Goal: Task Accomplishment & Management: Use online tool/utility

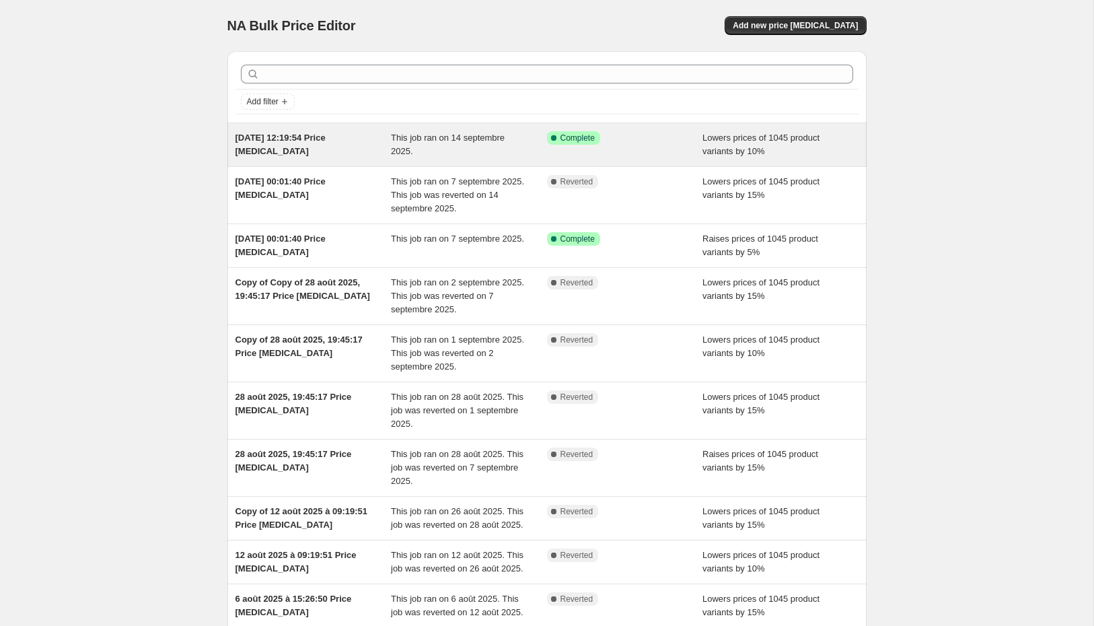
click at [332, 155] on div "14 sept. 2025, 12:19:54 Price change job" at bounding box center [313, 144] width 156 height 27
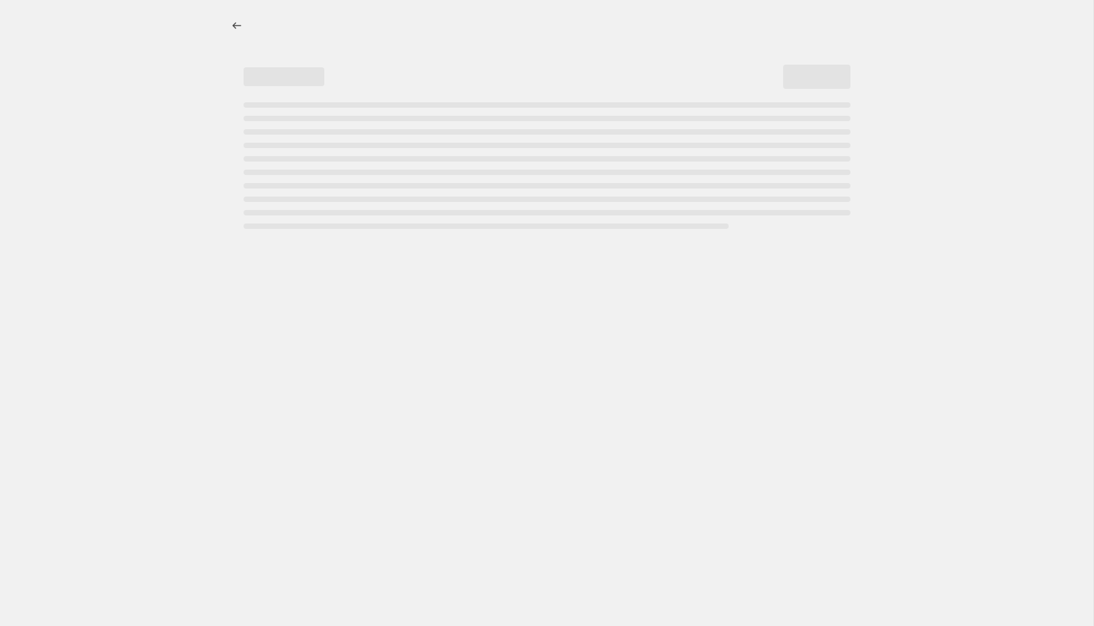
select select "percentage"
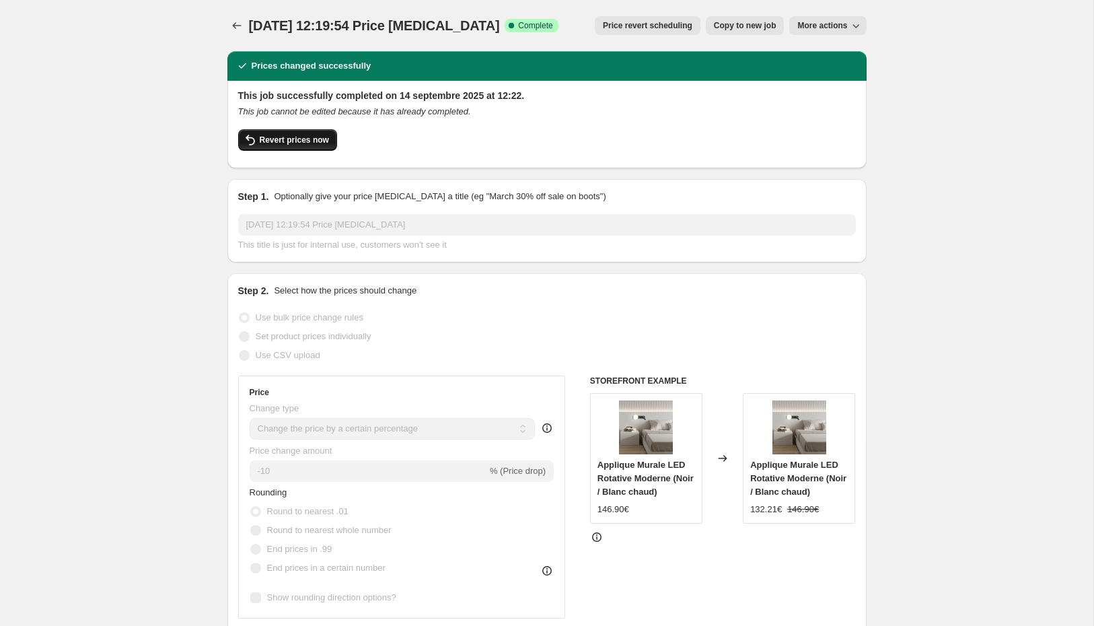
click at [316, 145] on span "Revert prices now" at bounding box center [294, 140] width 69 height 11
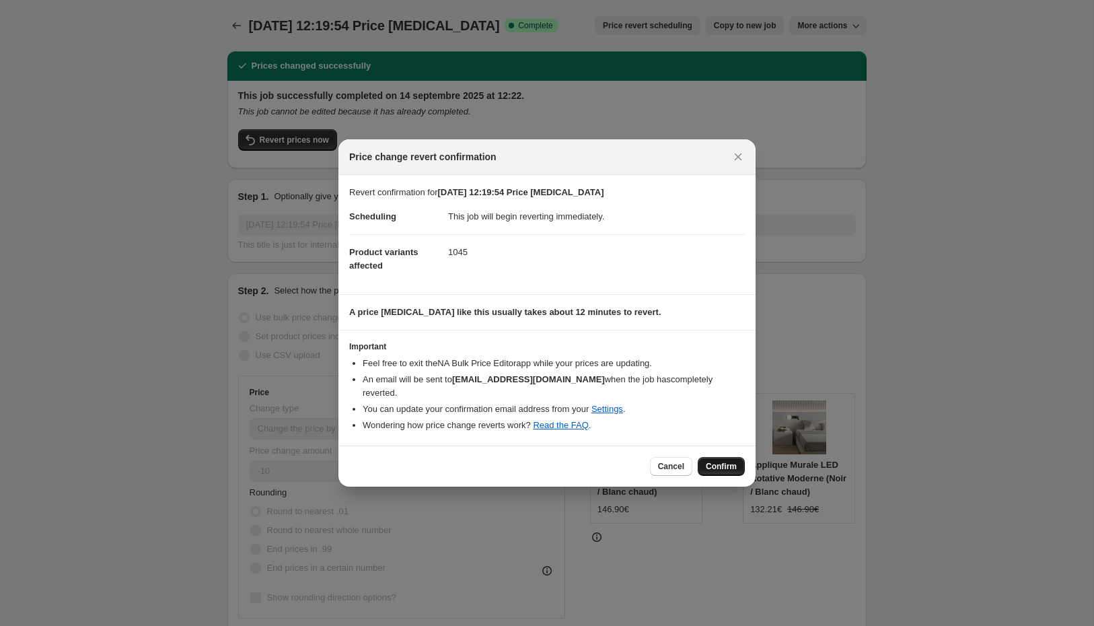
click at [731, 468] on span "Confirm" at bounding box center [721, 466] width 31 height 11
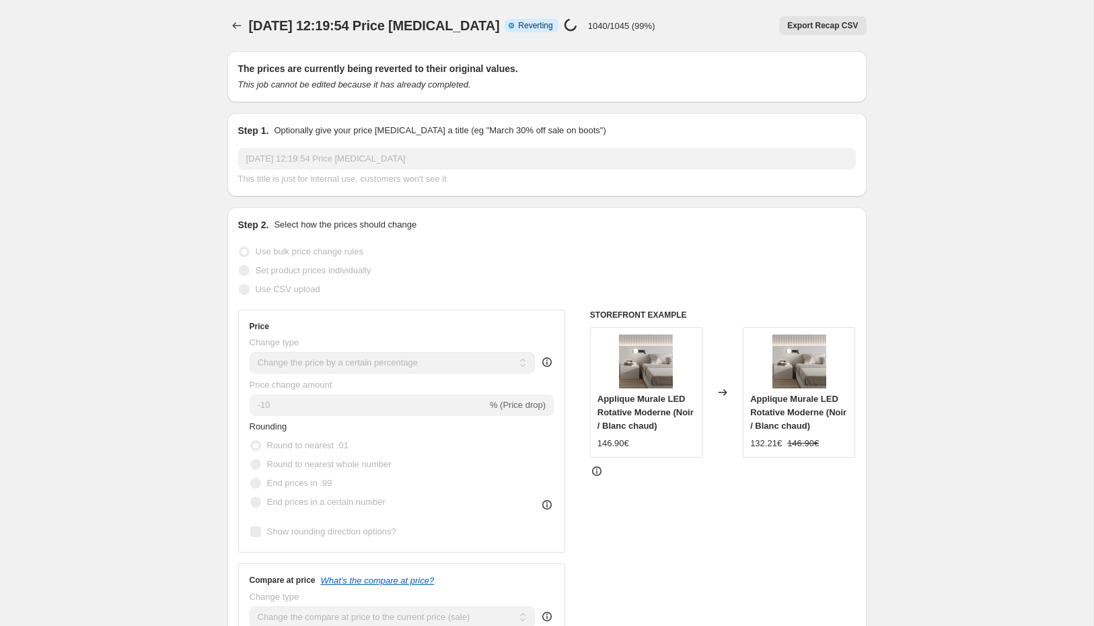
select select "percentage"
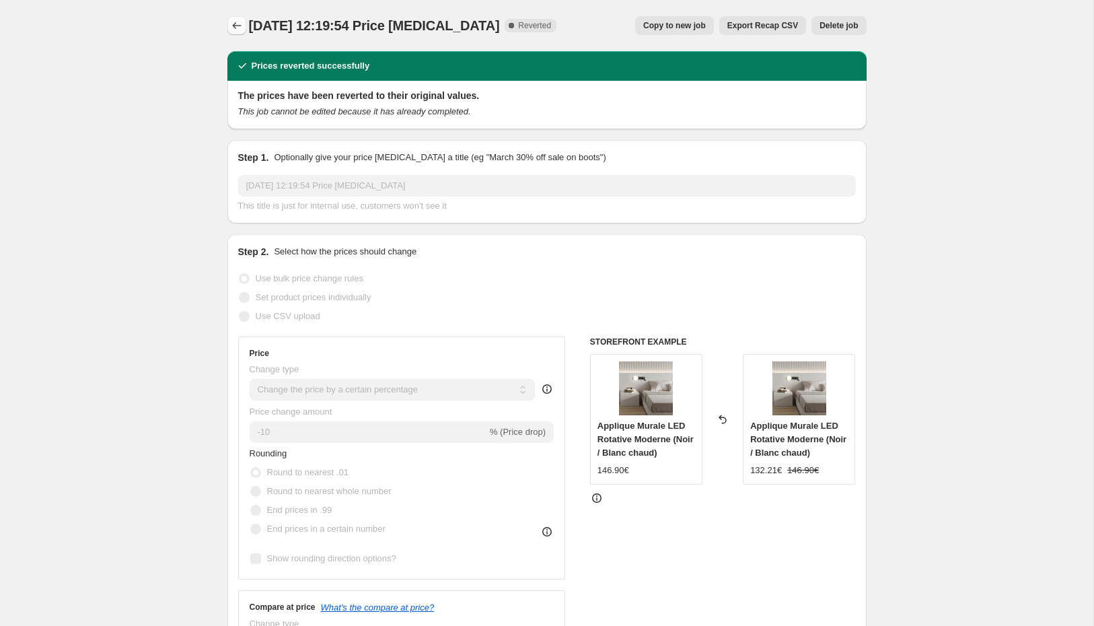
click at [242, 28] on icon "Price change jobs" at bounding box center [236, 25] width 13 height 13
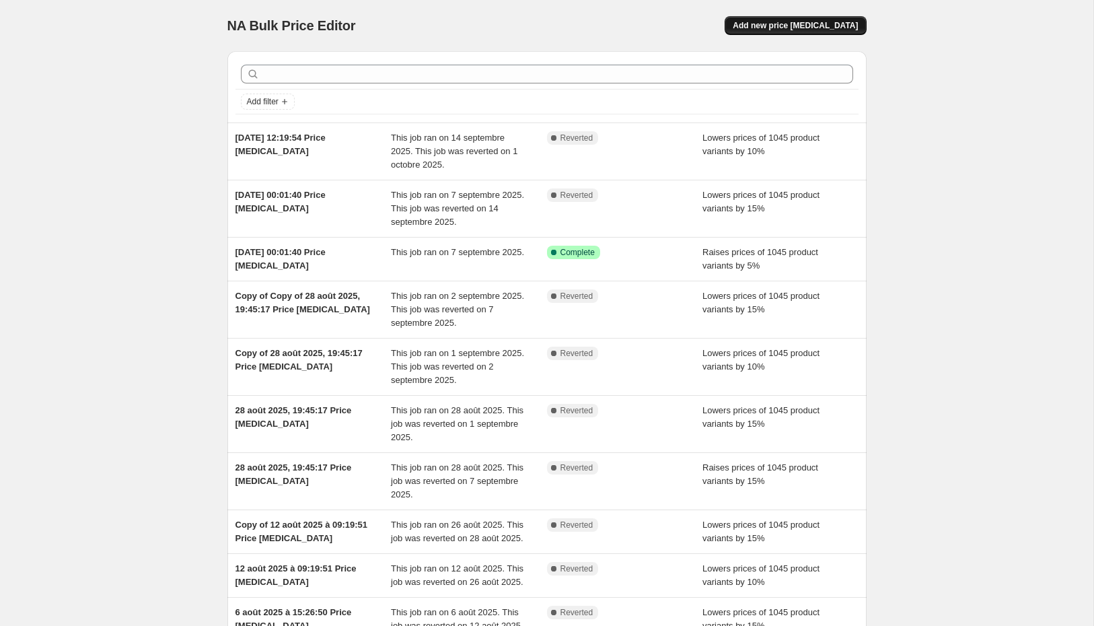
click at [835, 24] on span "Add new price change job" at bounding box center [795, 25] width 125 height 11
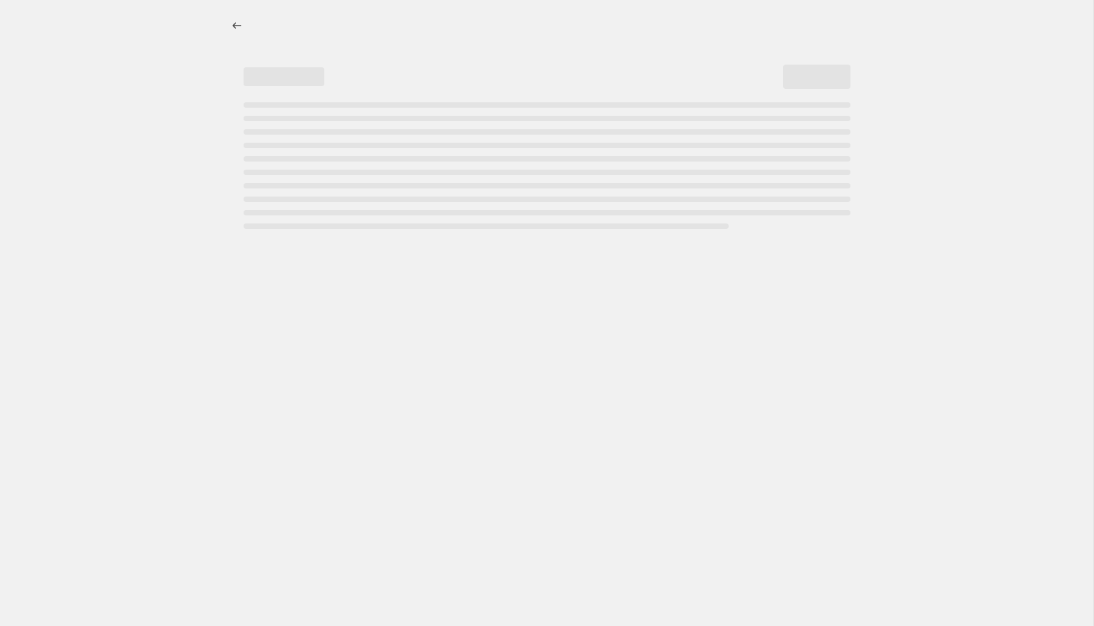
select select "percentage"
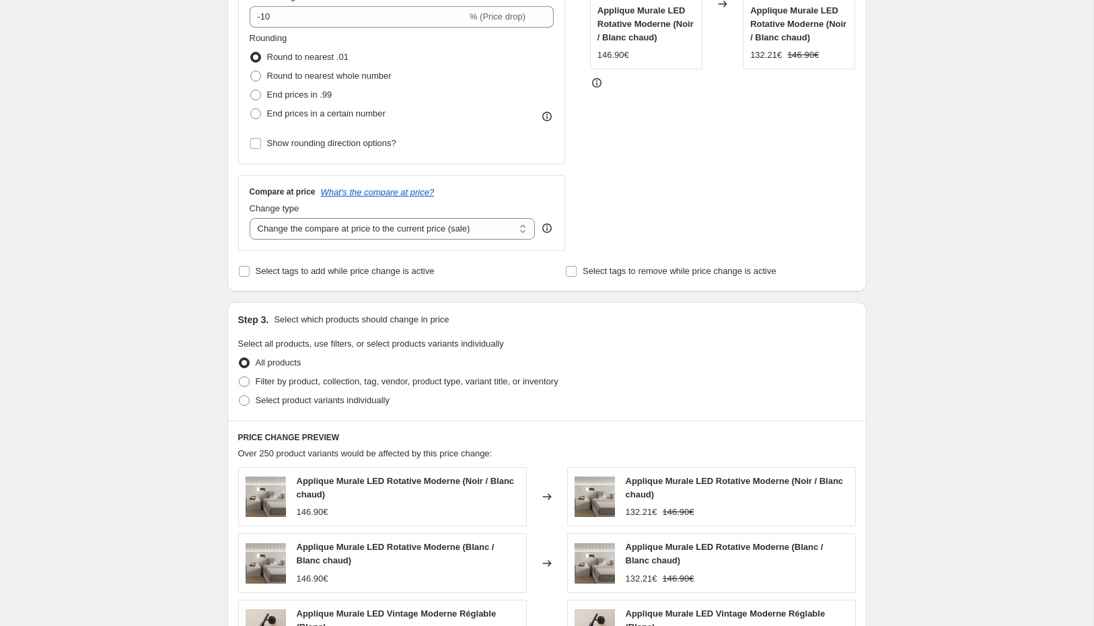
scroll to position [735, 0]
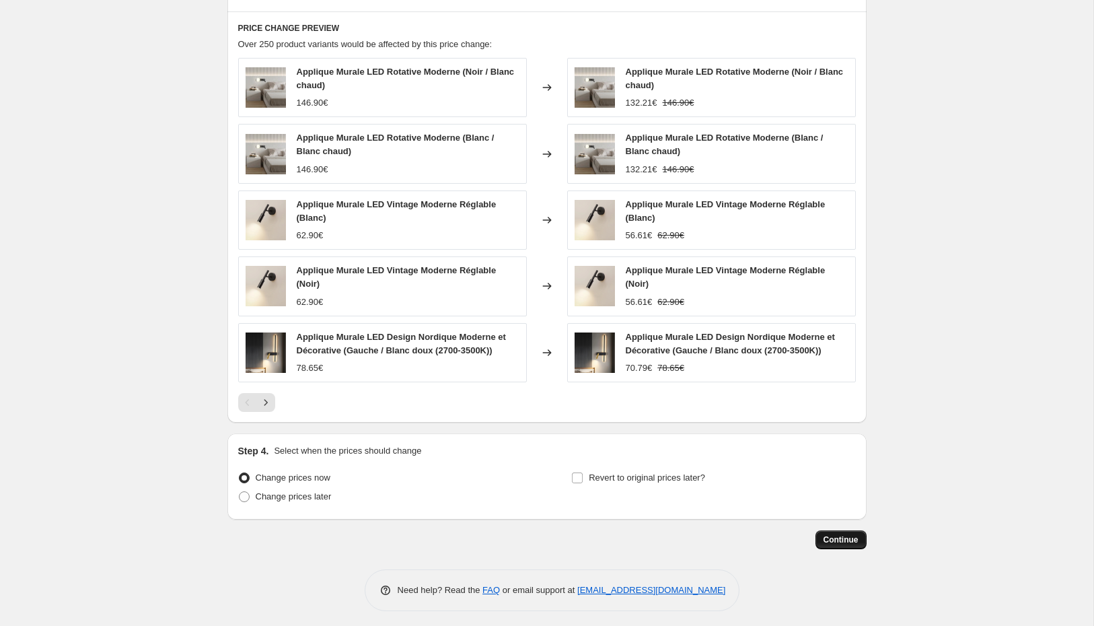
click at [833, 536] on span "Continue" at bounding box center [841, 539] width 35 height 11
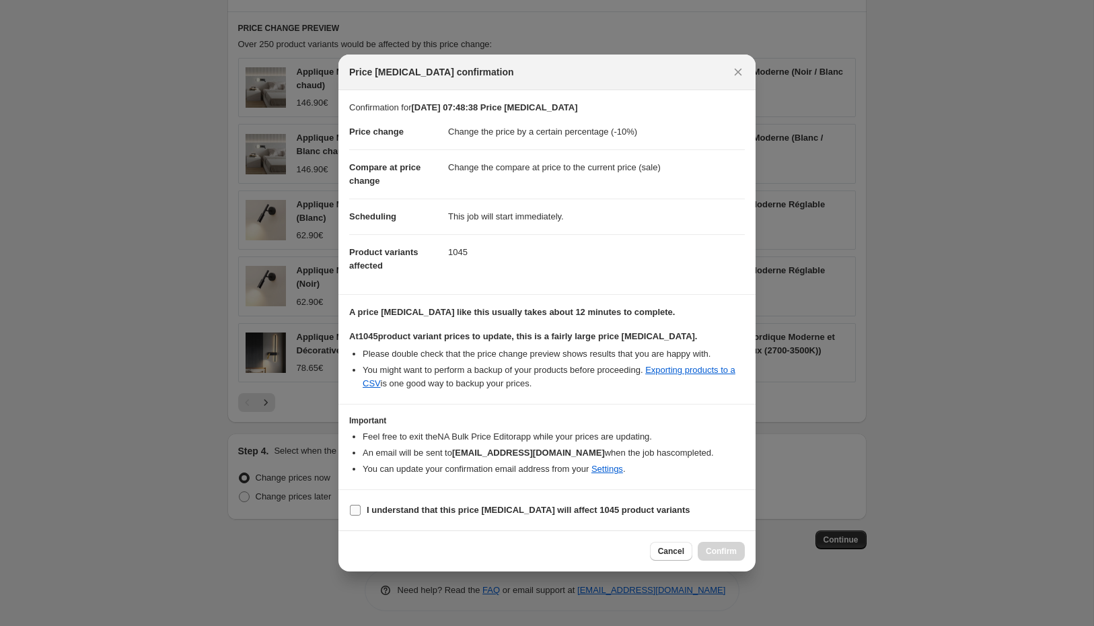
click at [443, 507] on b "I understand that this price change job will affect 1045 product variants" at bounding box center [529, 510] width 324 height 10
click at [361, 507] on input "I understand that this price change job will affect 1045 product variants" at bounding box center [355, 510] width 11 height 11
checkbox input "true"
click at [714, 546] on span "Confirm" at bounding box center [721, 551] width 31 height 11
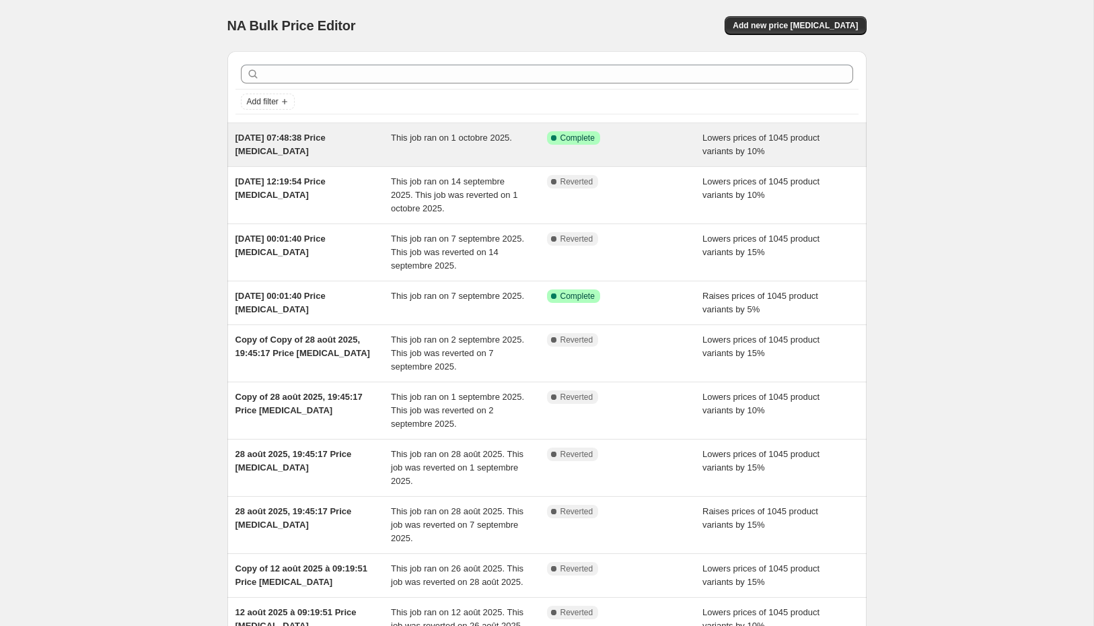
click at [357, 155] on div "1 oct. 2025, 07:48:38 Price change job" at bounding box center [313, 144] width 156 height 27
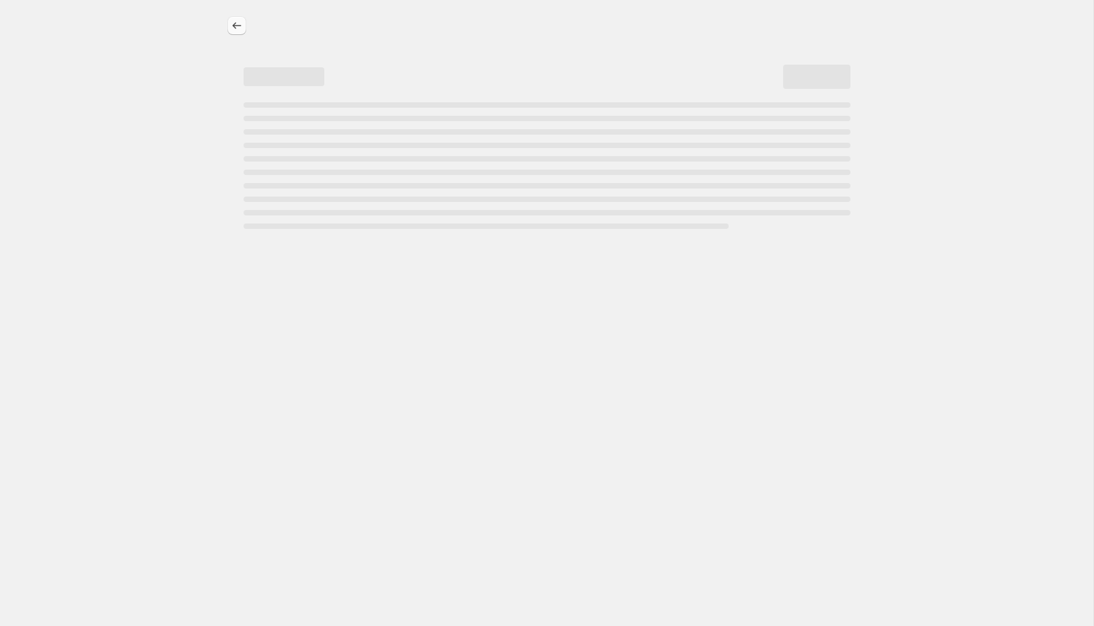
select select "percentage"
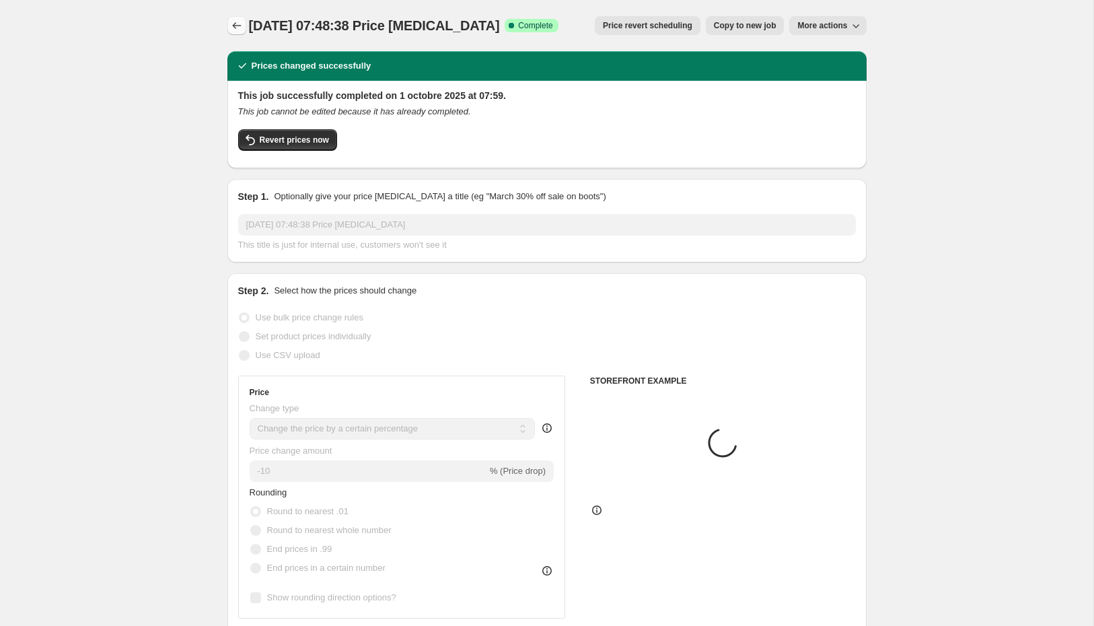
click at [232, 26] on icon "Price change jobs" at bounding box center [236, 25] width 13 height 13
